Goal: Task Accomplishment & Management: Complete application form

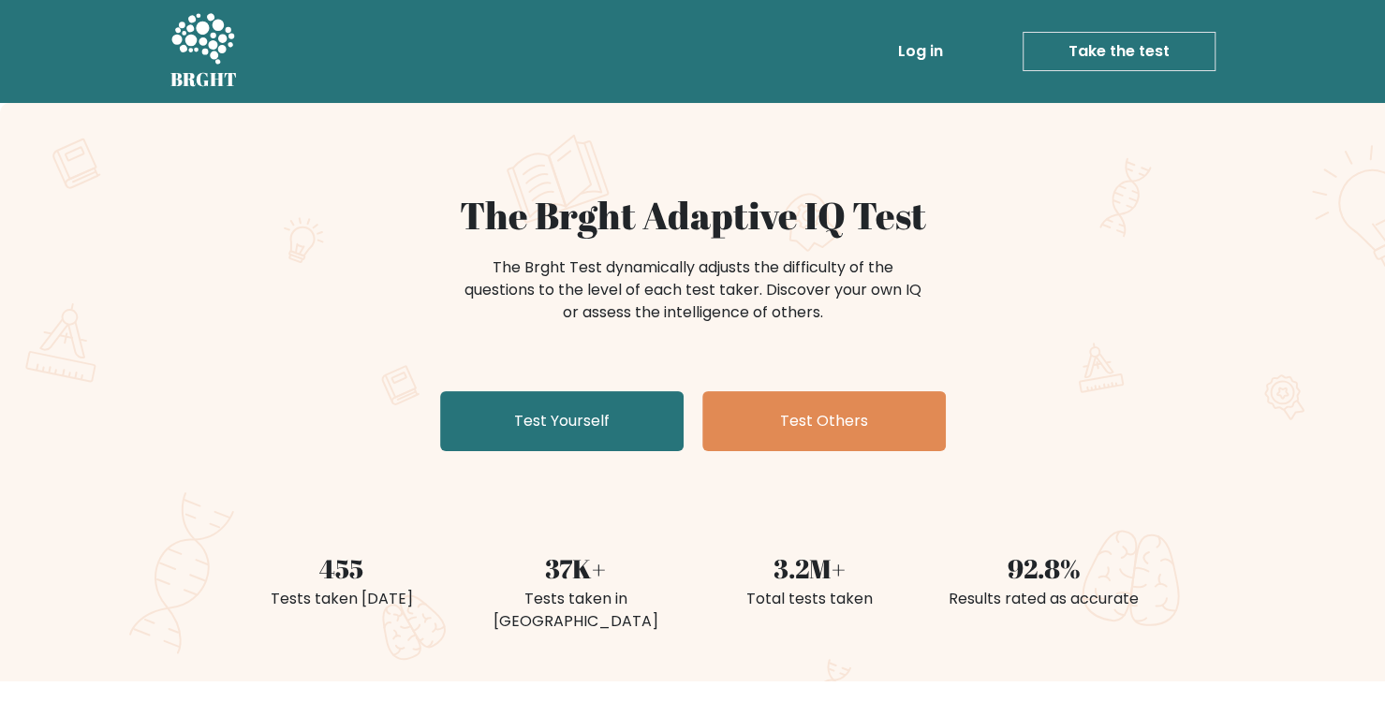
click at [1042, 383] on div "The Brght Adaptive IQ Test The Brght Test dynamically adjusts the difficulty of…" at bounding box center [693, 326] width 936 height 266
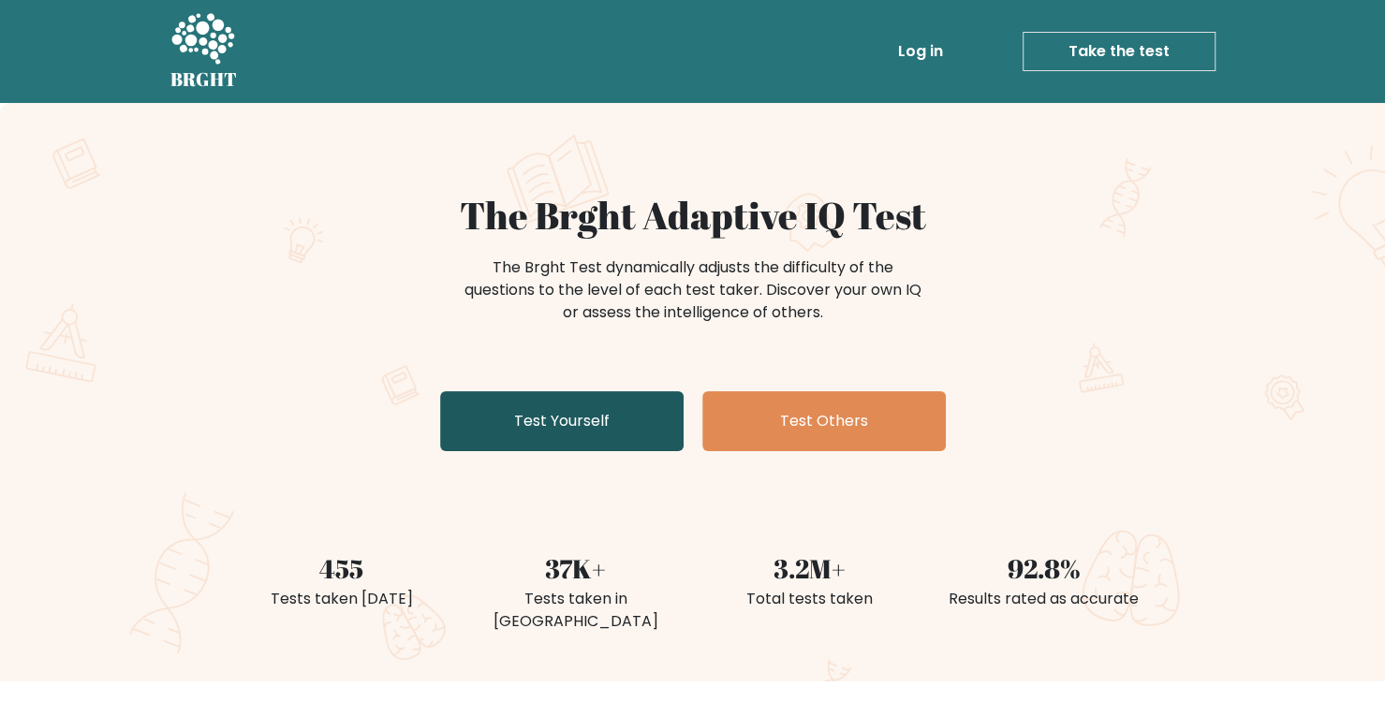
click at [585, 413] on link "Test Yourself" at bounding box center [561, 421] width 243 height 60
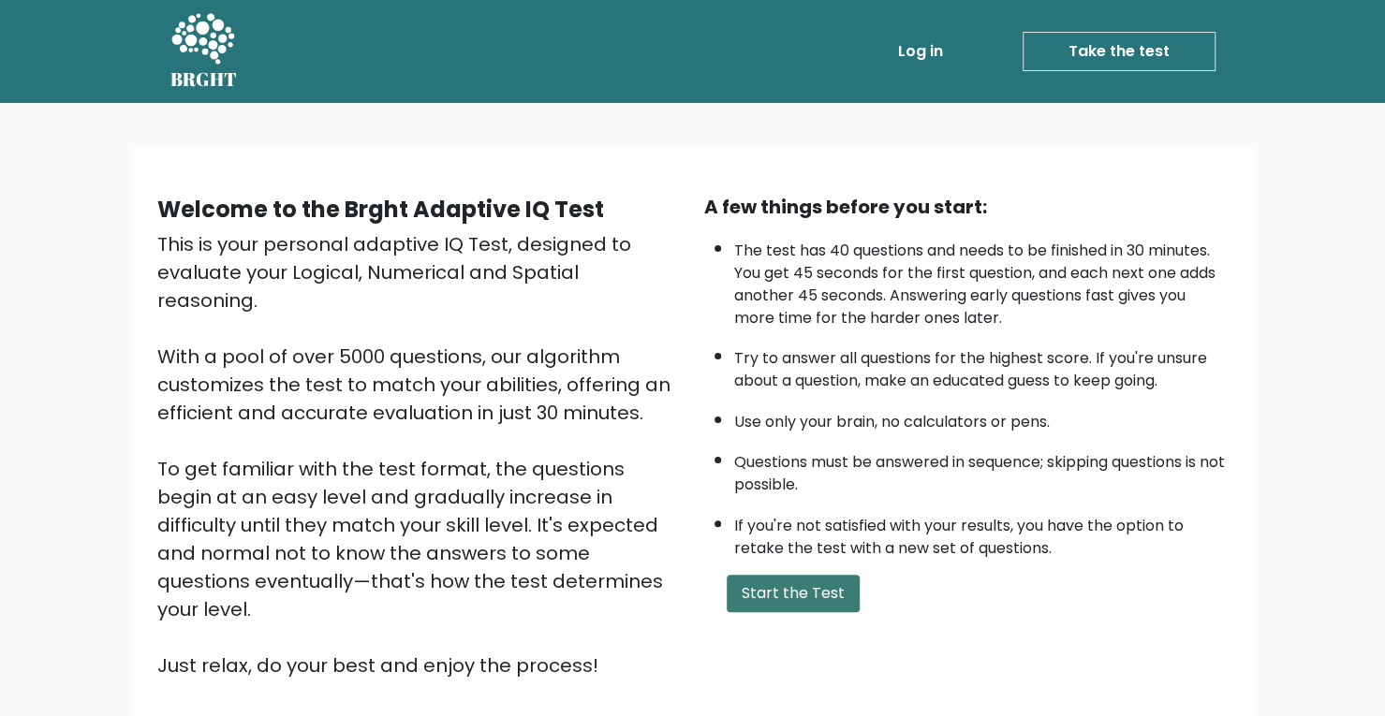
click at [805, 596] on button "Start the Test" at bounding box center [793, 593] width 133 height 37
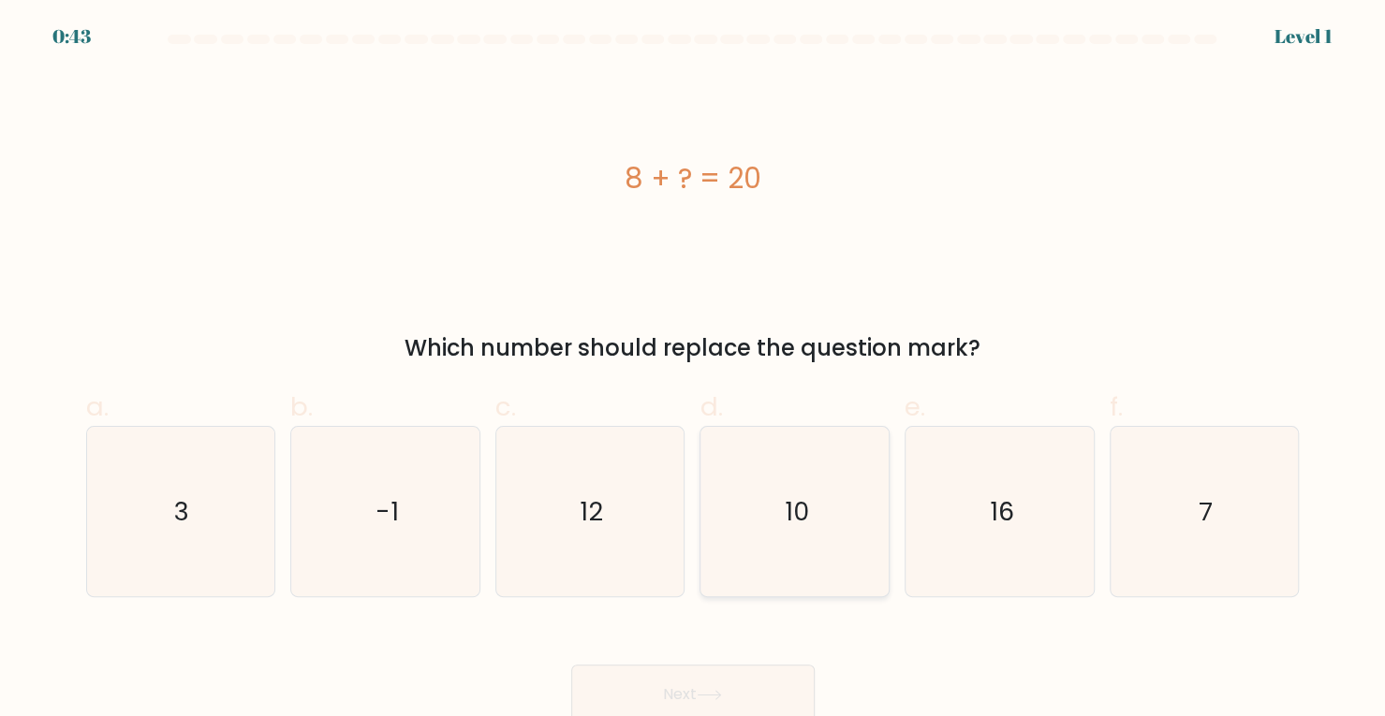
click at [785, 544] on icon "10" at bounding box center [794, 511] width 169 height 169
click at [694, 371] on input "d. 10" at bounding box center [693, 365] width 1 height 12
radio input "true"
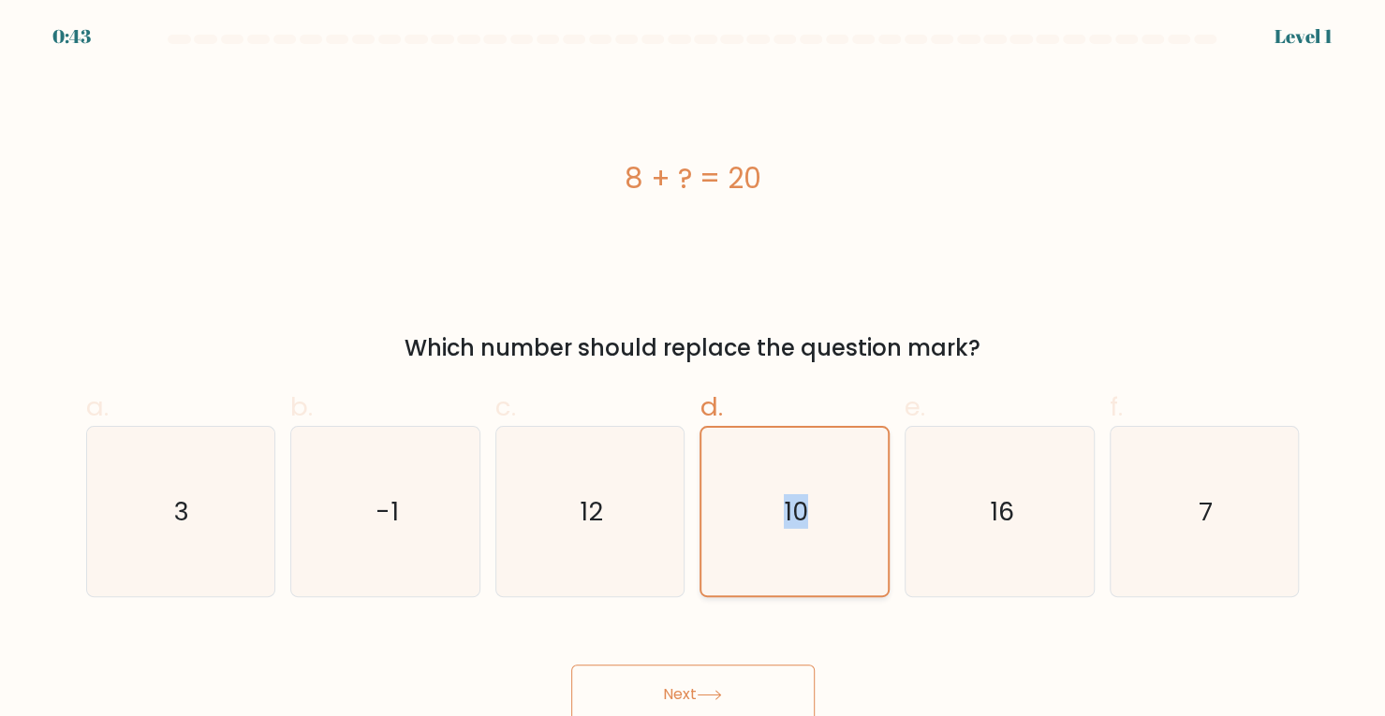
click at [785, 544] on icon "10" at bounding box center [795, 512] width 168 height 168
click at [694, 371] on input "d. 10" at bounding box center [693, 365] width 1 height 12
click at [785, 544] on icon "10" at bounding box center [795, 512] width 168 height 168
click at [694, 371] on input "d. 10" at bounding box center [693, 365] width 1 height 12
click at [747, 685] on button "Next" at bounding box center [692, 695] width 243 height 60
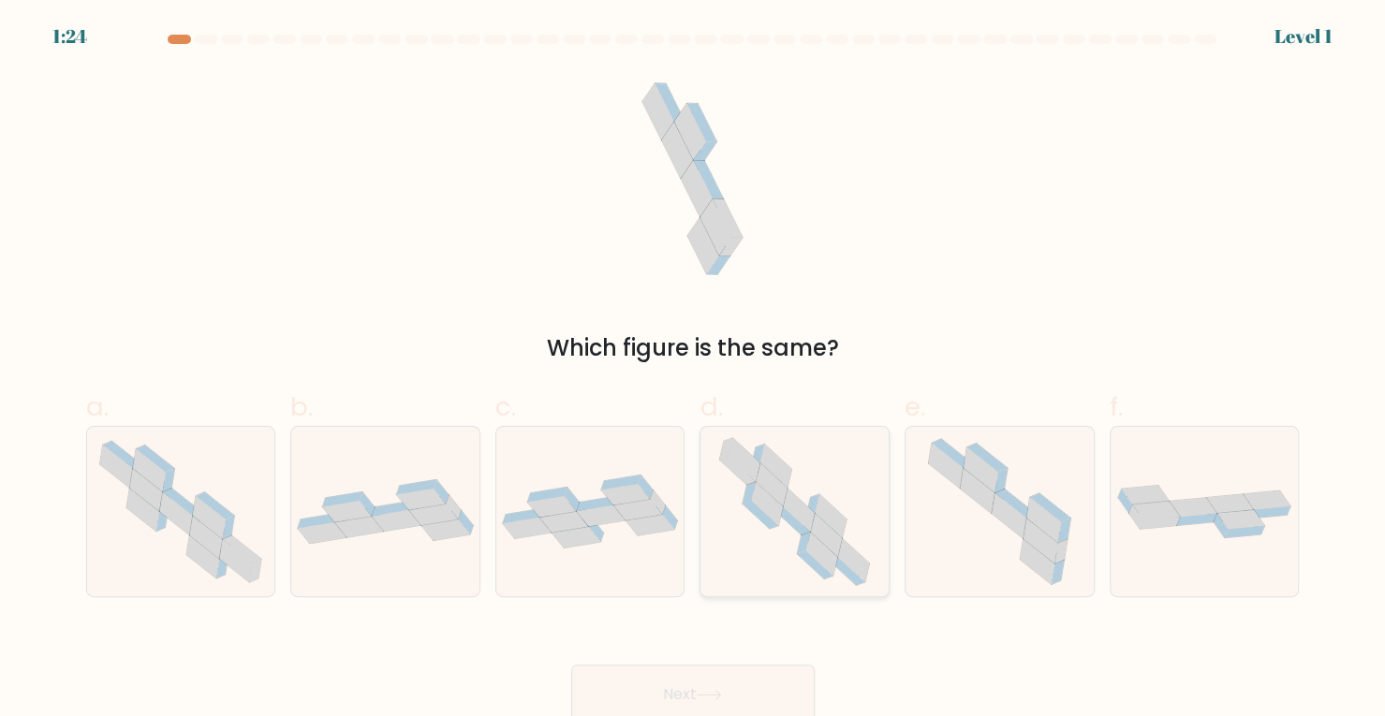
click at [762, 581] on icon at bounding box center [794, 511] width 173 height 169
click at [694, 371] on input "d." at bounding box center [693, 365] width 1 height 12
radio input "true"
click at [721, 679] on button "Next" at bounding box center [692, 695] width 243 height 60
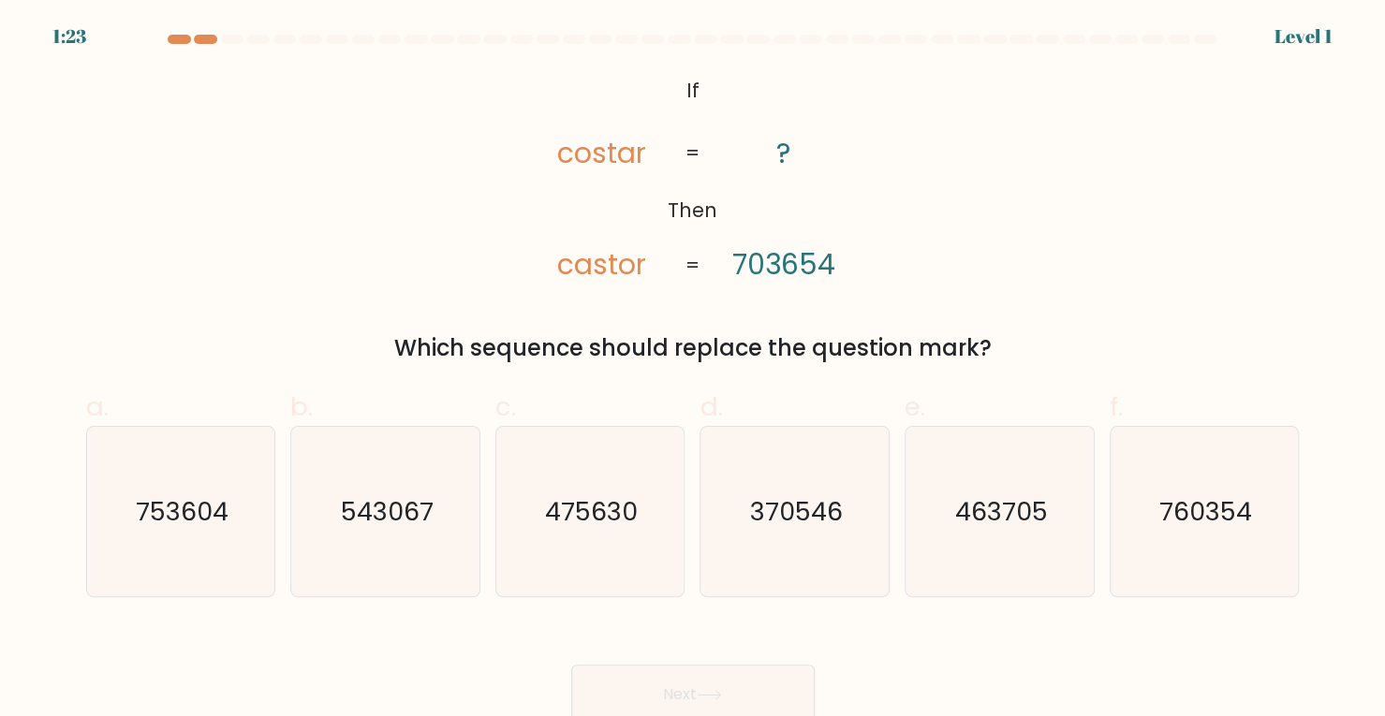
click at [773, 534] on icon "370546" at bounding box center [794, 511] width 169 height 169
click at [694, 371] on input "d. 370546" at bounding box center [693, 365] width 1 height 12
radio input "true"
click at [716, 681] on button "Next" at bounding box center [692, 695] width 243 height 60
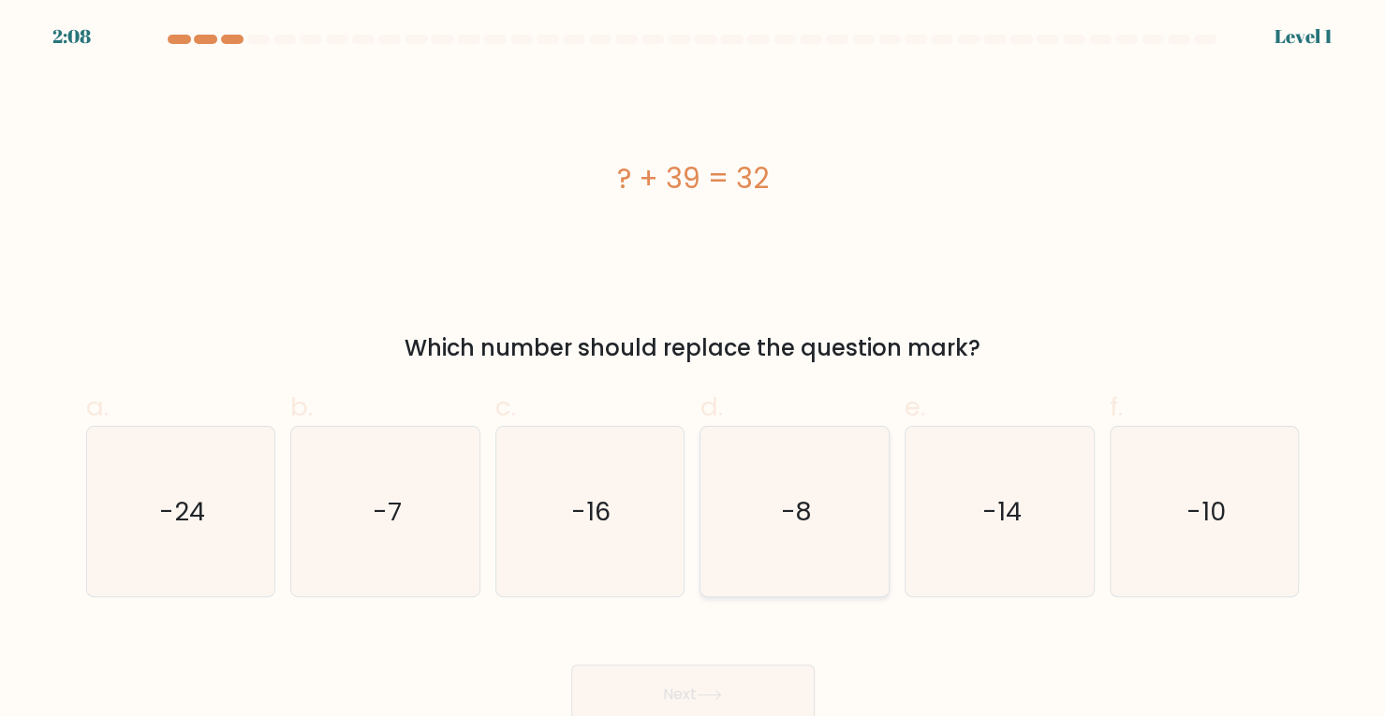
click at [807, 533] on icon "-8" at bounding box center [794, 511] width 169 height 169
click at [694, 371] on input "d. -8" at bounding box center [693, 365] width 1 height 12
radio input "true"
click at [747, 688] on button "Next" at bounding box center [692, 695] width 243 height 60
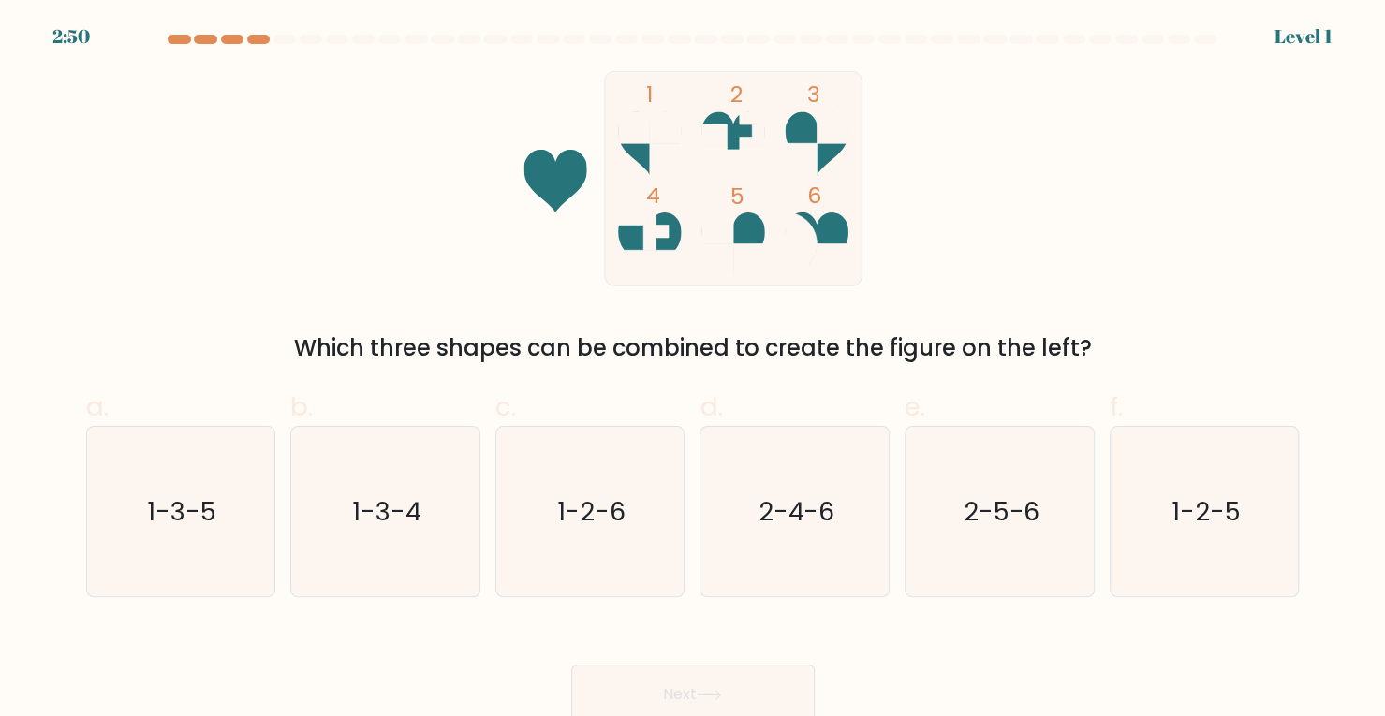
click at [815, 533] on icon "2-4-6" at bounding box center [794, 511] width 169 height 169
click at [694, 371] on input "d. 2-4-6" at bounding box center [693, 365] width 1 height 12
radio input "true"
click at [731, 683] on button "Next" at bounding box center [692, 695] width 243 height 60
